Goal: Information Seeking & Learning: Learn about a topic

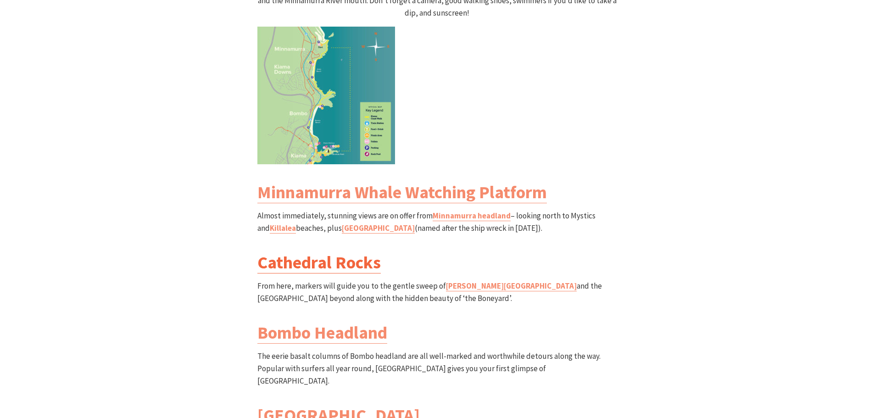
scroll to position [1009, 0]
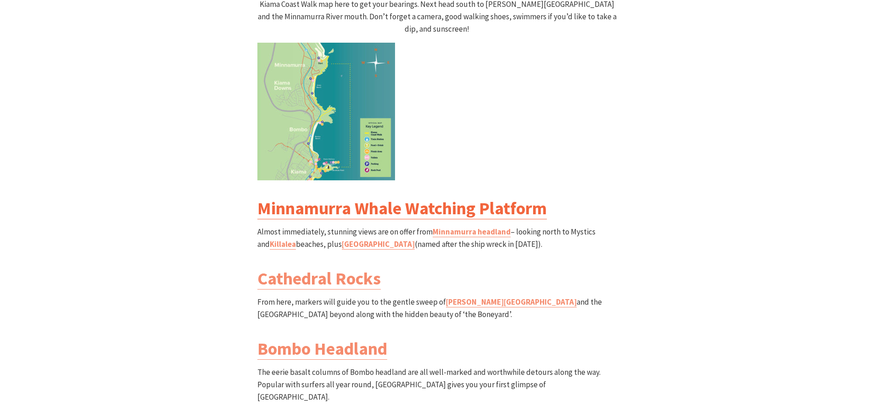
click at [373, 197] on link "Minnamurra Whale Watching Platform" at bounding box center [401, 208] width 289 height 22
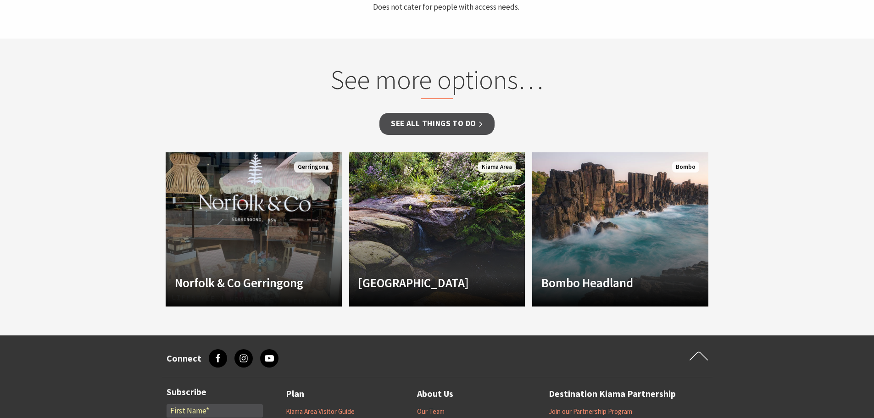
scroll to position [596, 0]
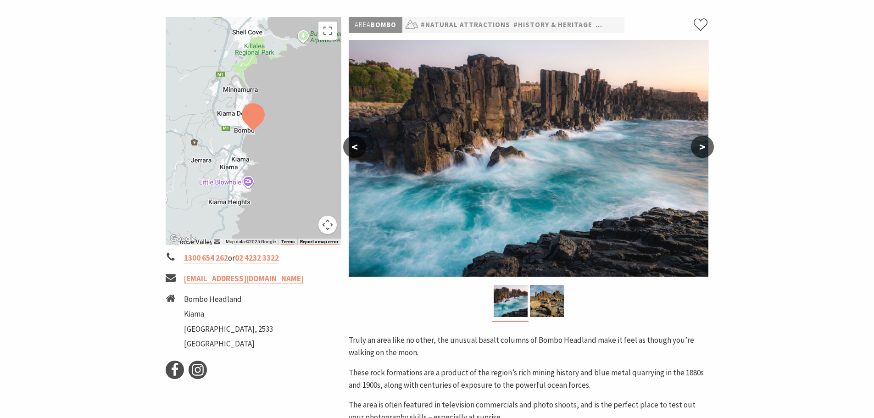
scroll to position [183, 0]
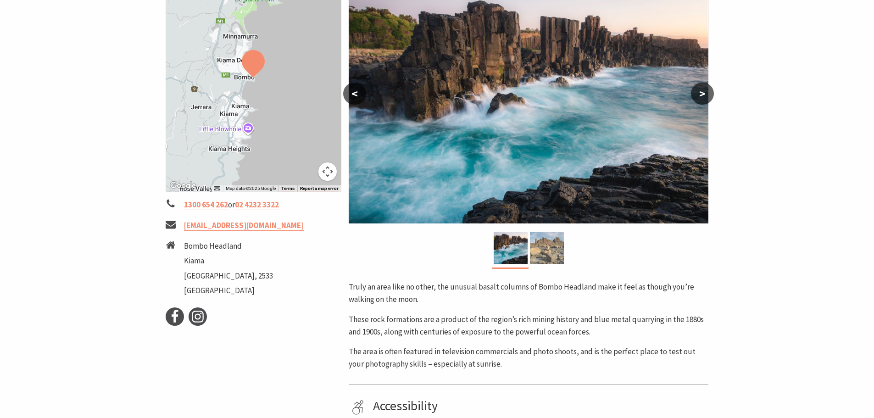
click at [546, 254] on img at bounding box center [547, 248] width 34 height 32
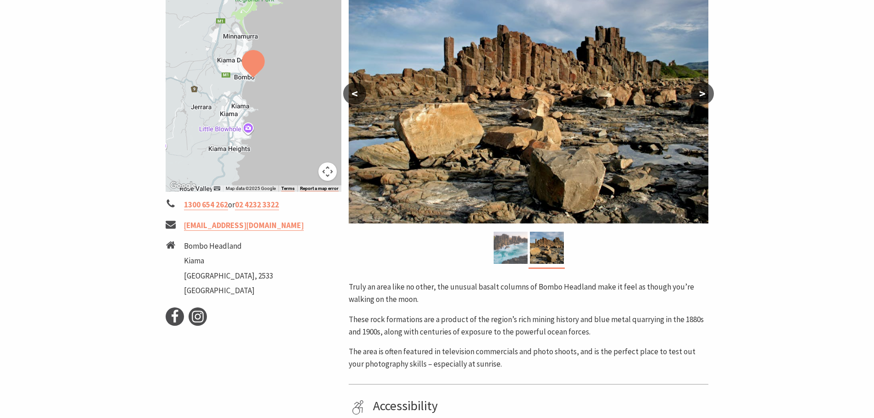
click at [516, 256] on img at bounding box center [510, 248] width 34 height 32
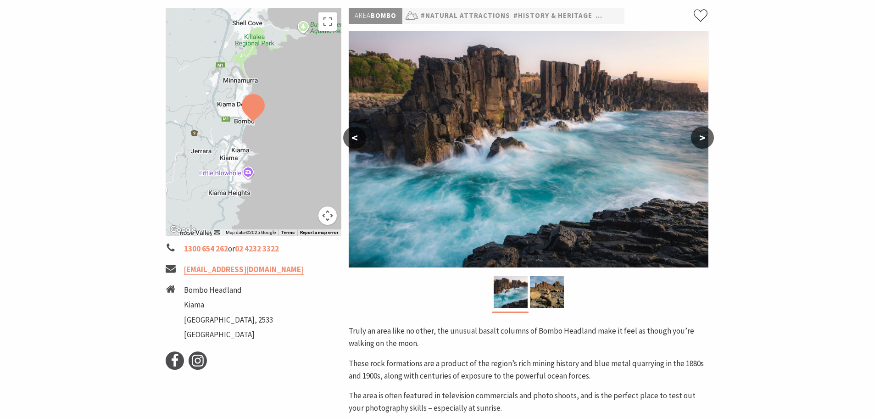
scroll to position [138, 0]
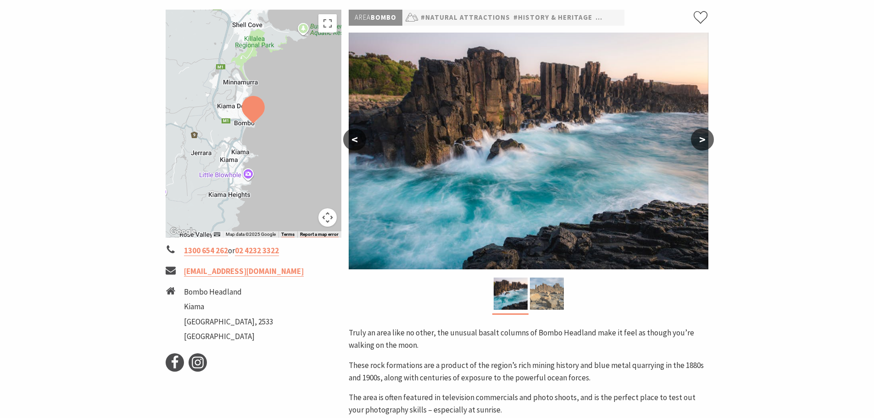
click at [552, 303] on img at bounding box center [547, 293] width 34 height 32
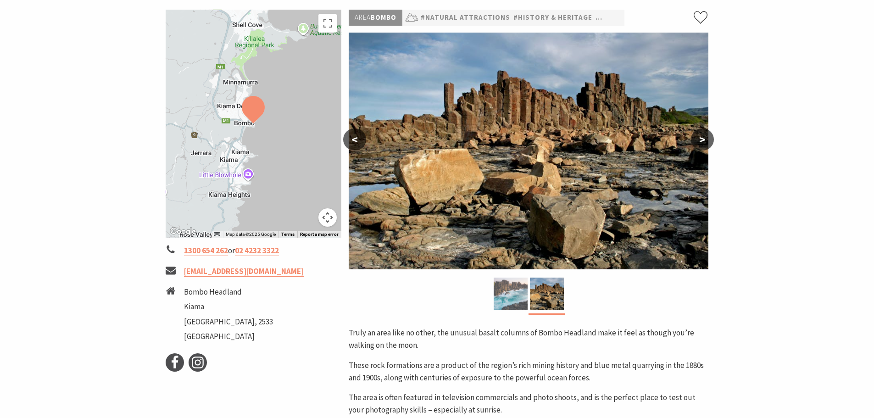
click at [517, 304] on img at bounding box center [510, 293] width 34 height 32
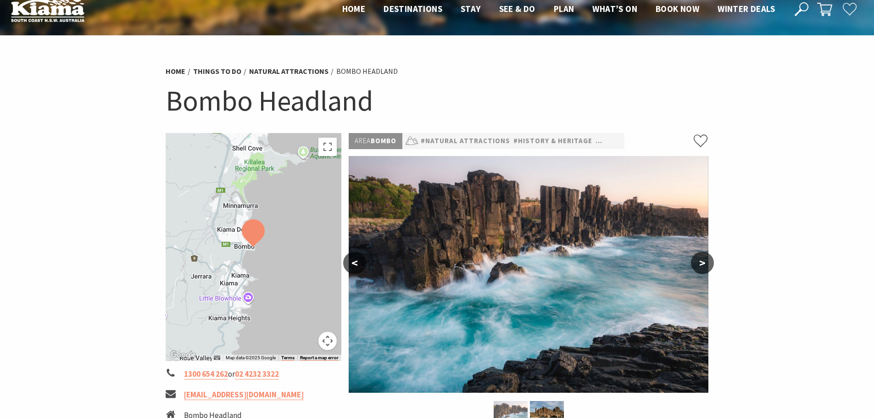
scroll to position [0, 0]
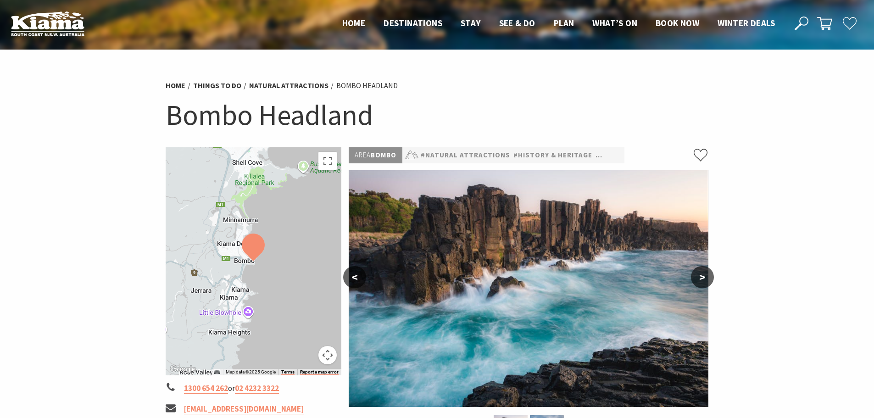
click at [315, 121] on h1 "Bombo Headland" at bounding box center [437, 114] width 543 height 37
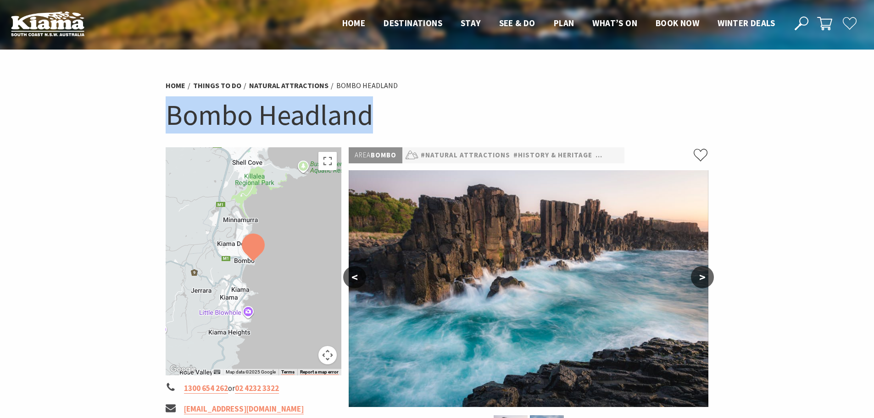
click at [315, 121] on h1 "Bombo Headland" at bounding box center [437, 114] width 543 height 37
copy section "Bombo Headland"
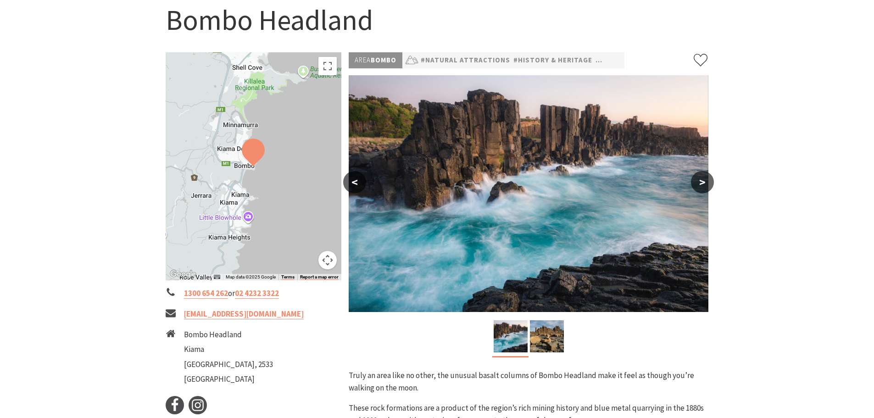
scroll to position [92, 0]
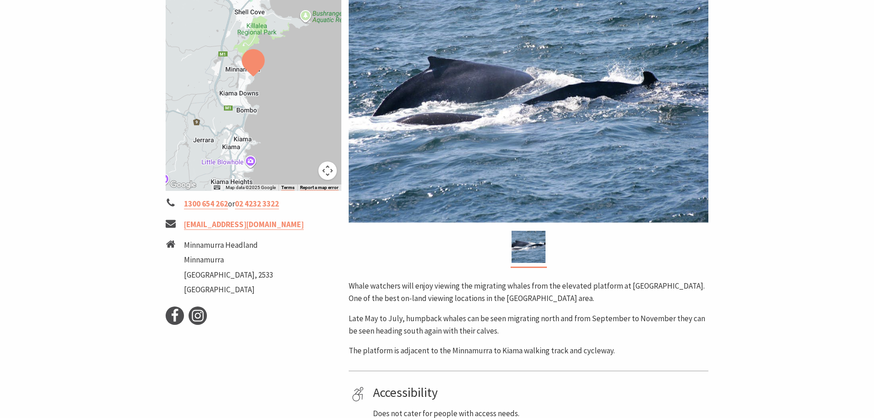
scroll to position [183, 0]
